Goal: Check status: Check status

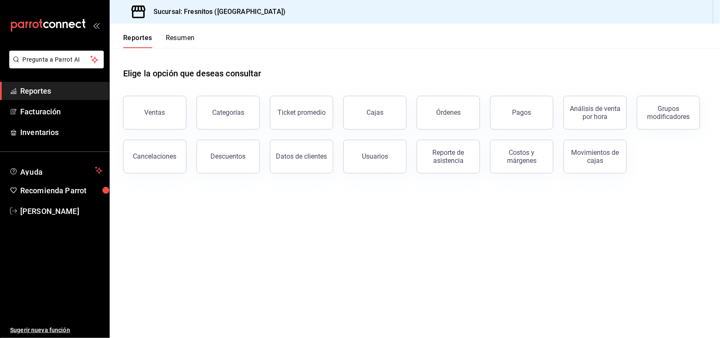
click at [159, 107] on button "Ventas" at bounding box center [154, 113] width 63 height 34
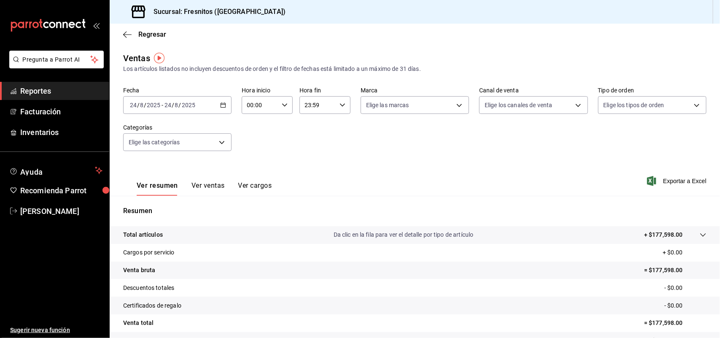
click at [227, 107] on div "[DATE] [DATE] - [DATE] [DATE]" at bounding box center [177, 105] width 108 height 18
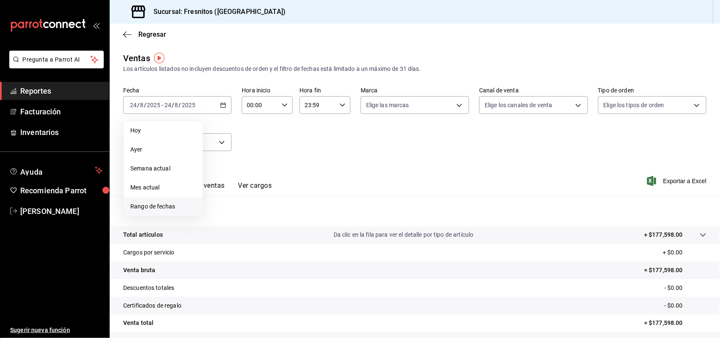
click at [164, 201] on li "Rango de fechas" at bounding box center [163, 206] width 79 height 19
click at [220, 216] on abbr "18" at bounding box center [220, 217] width 5 height 6
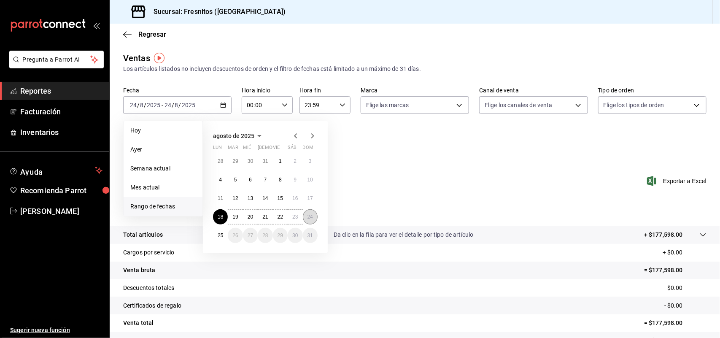
click at [313, 219] on button "24" at bounding box center [310, 216] width 15 height 15
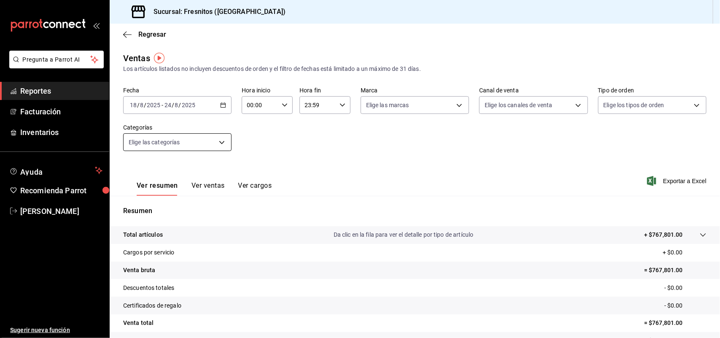
click at [222, 140] on body "Pregunta a Parrot AI Reportes Facturación Inventarios Ayuda Recomienda Parrot […" at bounding box center [360, 169] width 720 height 338
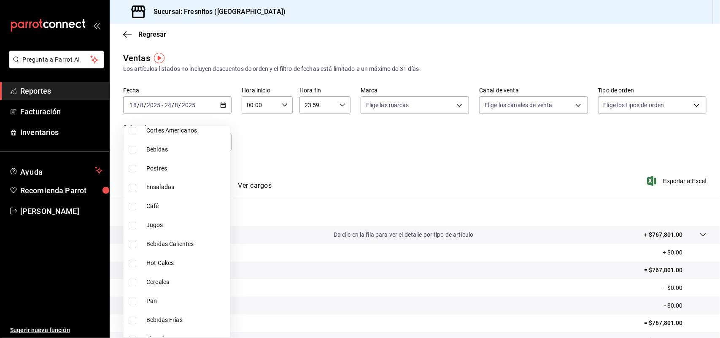
scroll to position [686, 0]
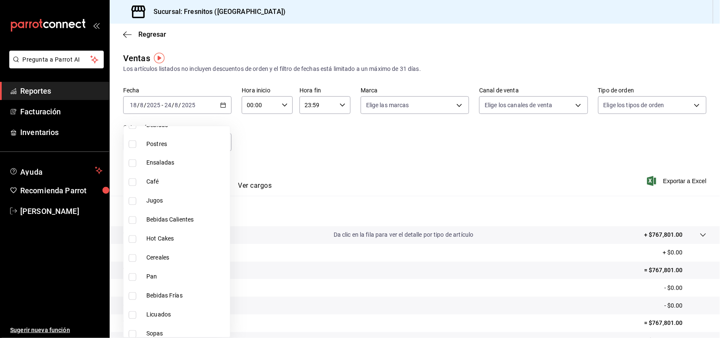
click at [130, 276] on input "checkbox" at bounding box center [133, 277] width 8 height 8
checkbox input "true"
type input "71867573-ed60-4665-b377-e64b506cca6c"
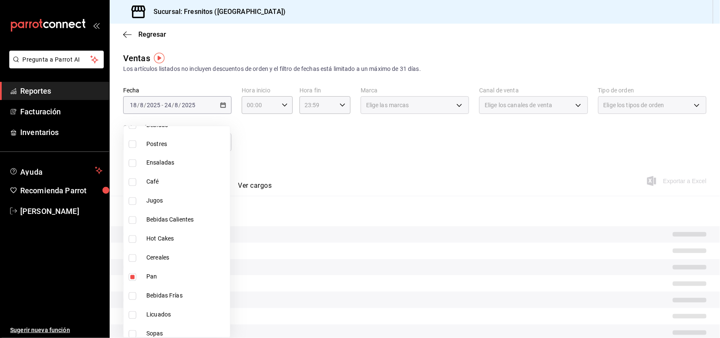
click at [297, 147] on div at bounding box center [360, 169] width 720 height 338
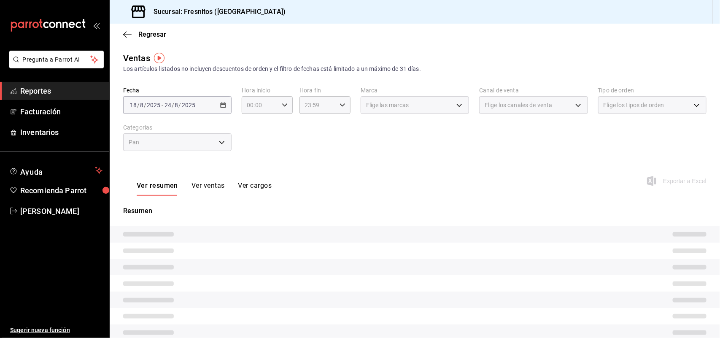
click at [210, 197] on div "Resumen" at bounding box center [415, 290] width 610 height 188
click at [209, 186] on button "Ver ventas" at bounding box center [208, 188] width 33 height 14
